Goal: Connect with others: Establish contact or relationships with other users

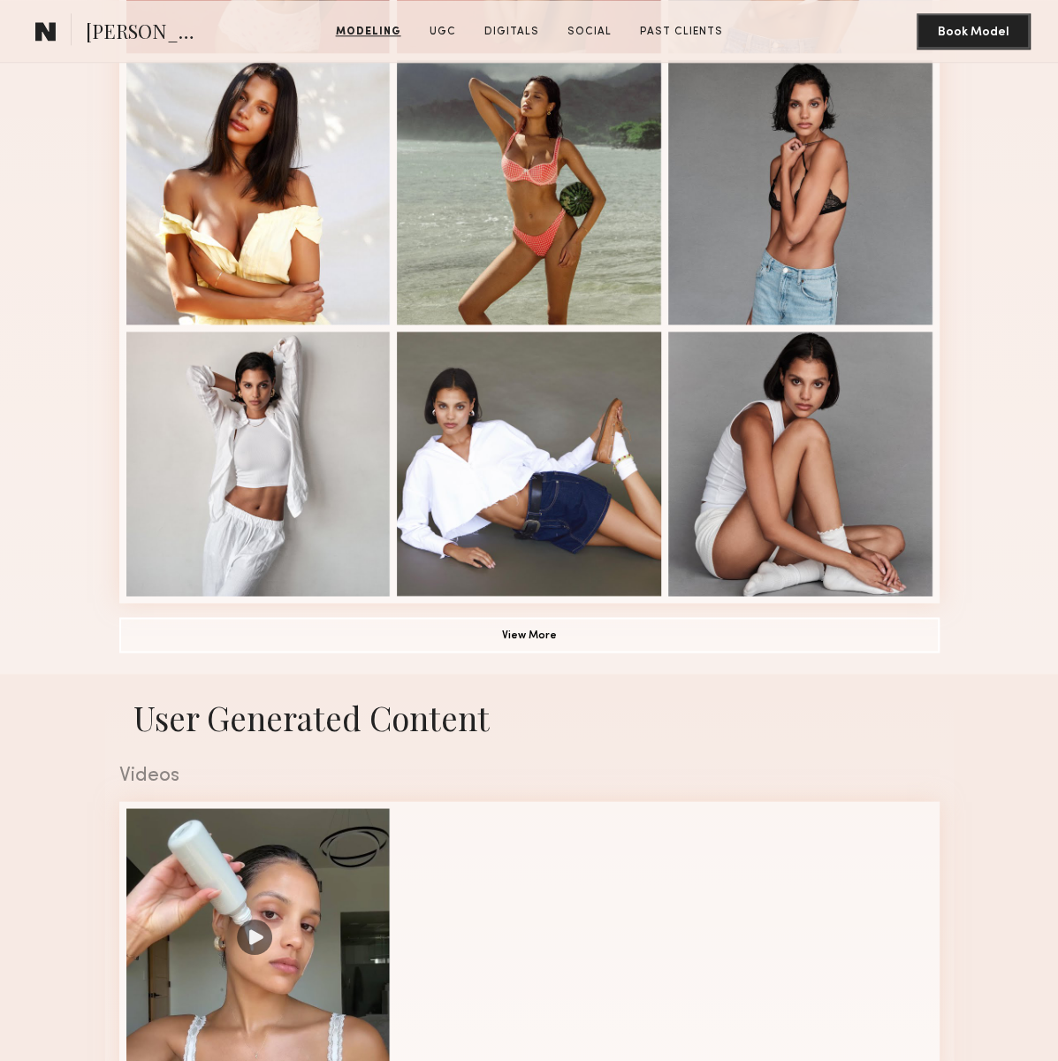
click at [44, 38] on common-icon at bounding box center [45, 30] width 21 height 23
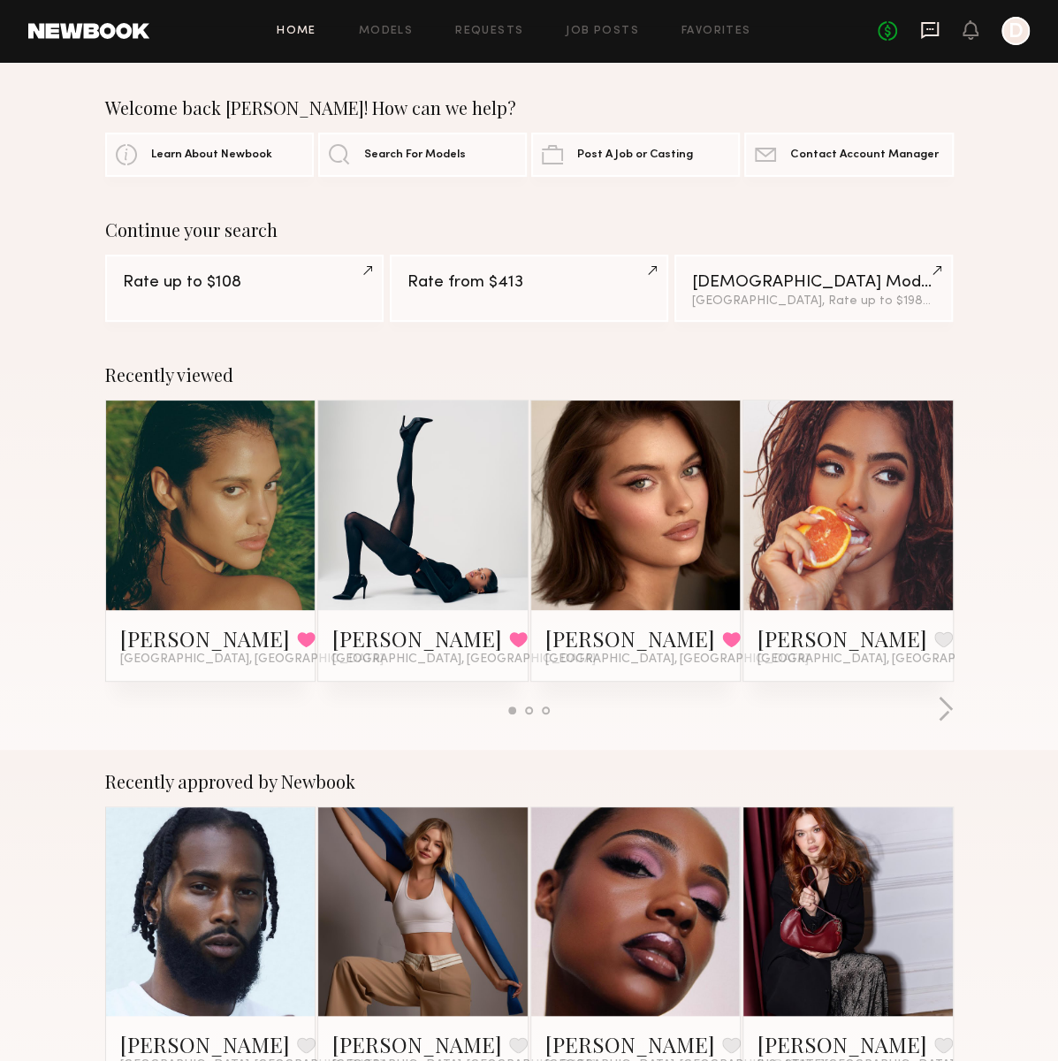
click at [923, 32] on icon at bounding box center [930, 30] width 18 height 17
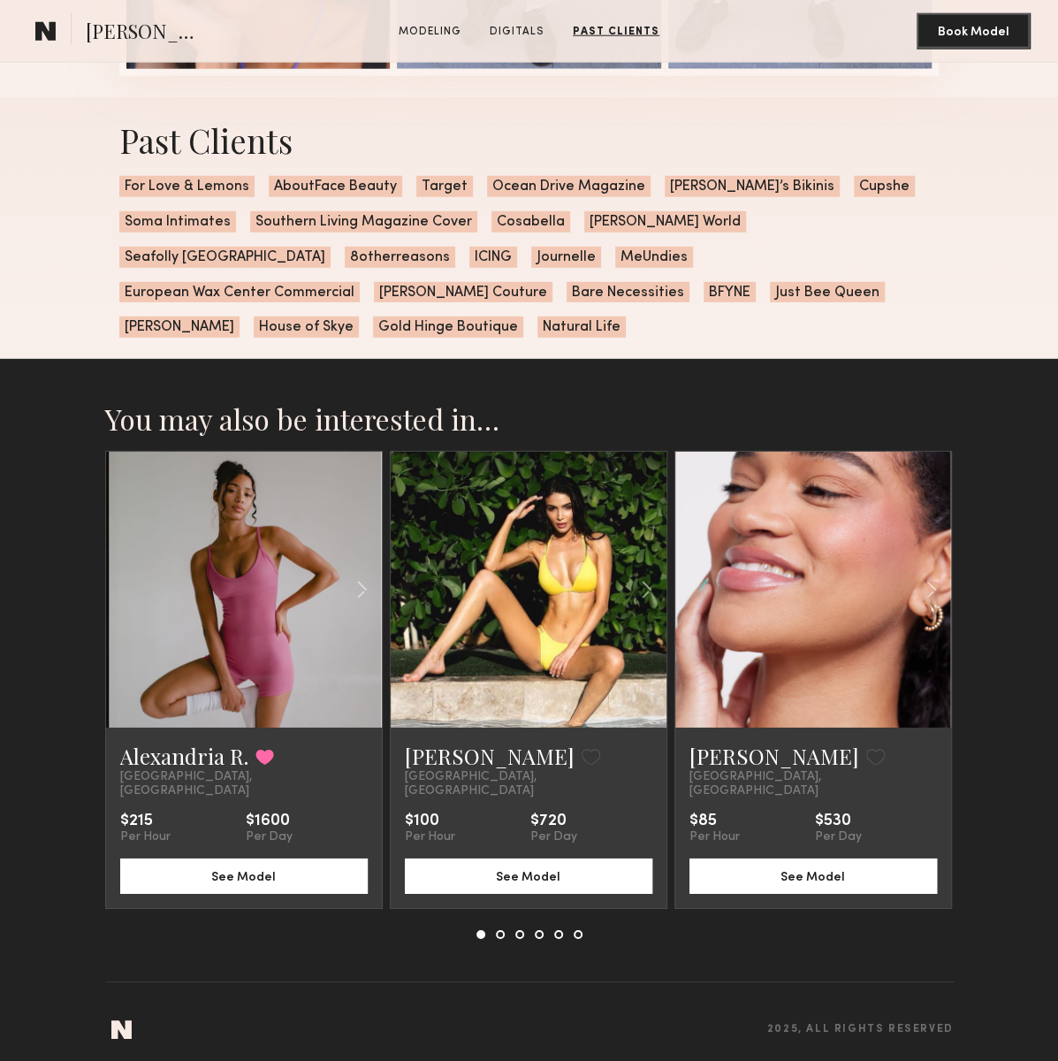
scroll to position [1844, 0]
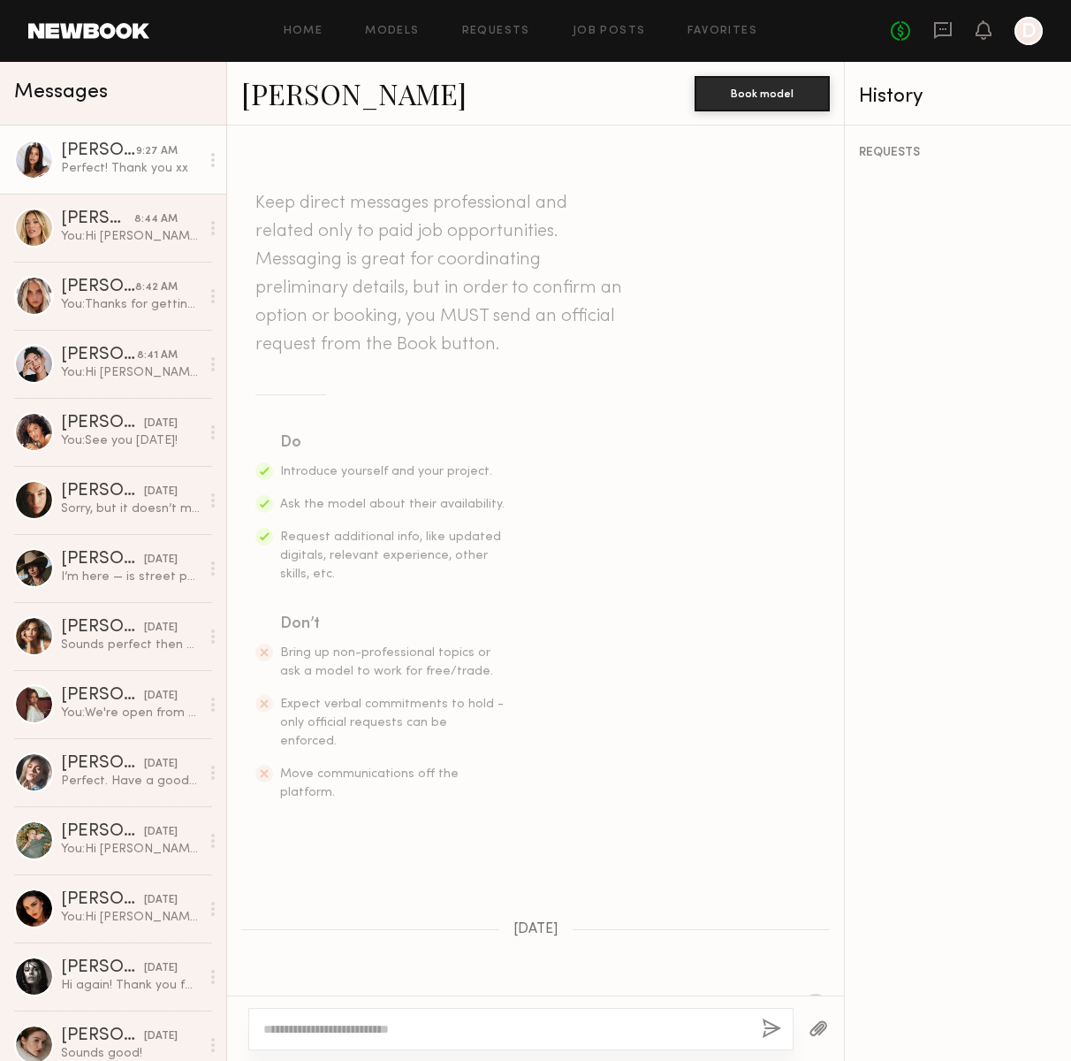
scroll to position [454, 0]
